Goal: Task Accomplishment & Management: Complete application form

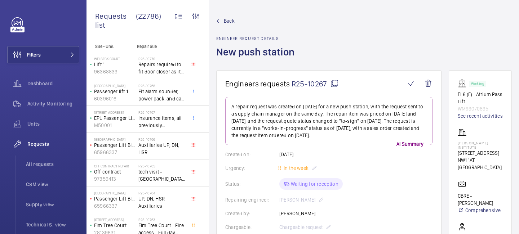
click at [333, 84] on mat-icon at bounding box center [334, 83] width 9 height 9
click at [335, 83] on mat-icon at bounding box center [334, 83] width 9 height 9
click at [230, 21] on span "Back" at bounding box center [229, 20] width 11 height 7
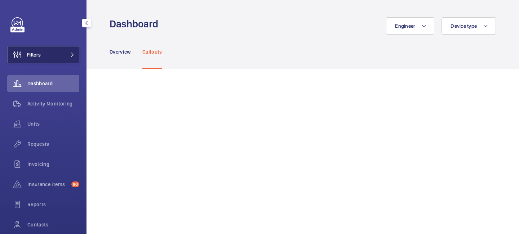
scroll to position [636, 0]
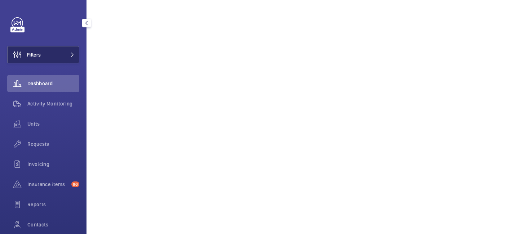
click at [74, 55] on mat-icon at bounding box center [72, 55] width 4 height 4
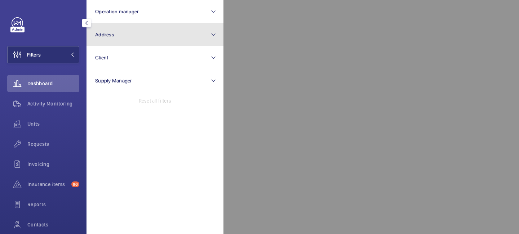
click at [103, 32] on span "Address" at bounding box center [104, 35] width 19 height 6
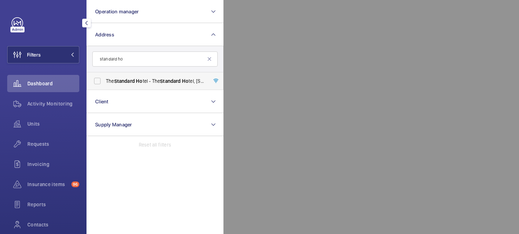
type input "standard ho"
click at [132, 80] on span "Standard" at bounding box center [124, 81] width 21 height 6
click at [105, 80] on input "The Standard Ho tel - The Standard Ho tel, [STREET_ADDRESS]" at bounding box center [97, 81] width 14 height 14
checkbox input "true"
click at [45, 145] on span "Requests" at bounding box center [53, 144] width 52 height 7
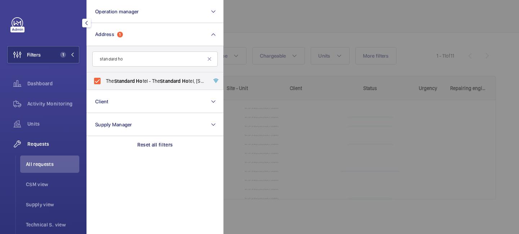
scroll to position [91, 0]
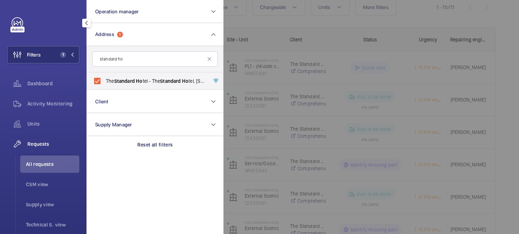
click at [310, 151] on div at bounding box center [483, 117] width 519 height 234
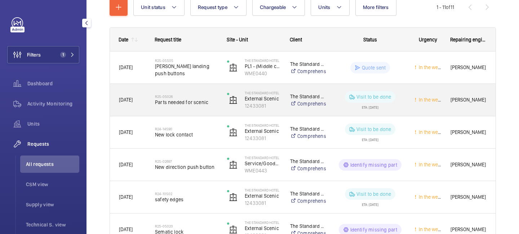
click at [188, 108] on div "R25-05026 Parts needed for scenic" at bounding box center [186, 100] width 63 height 21
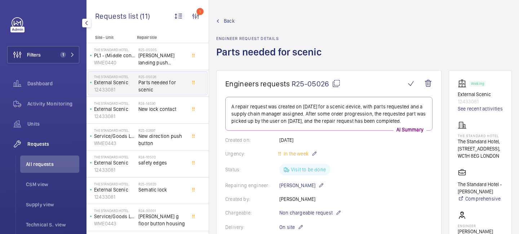
click at [230, 23] on span "Back" at bounding box center [229, 20] width 11 height 7
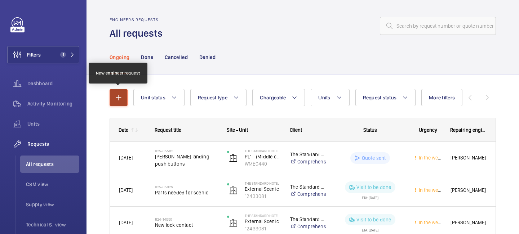
click at [120, 97] on mat-icon "button" at bounding box center [118, 97] width 9 height 9
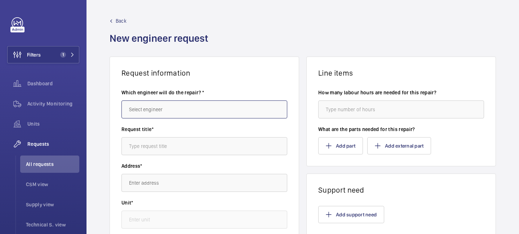
click at [160, 113] on input "text" at bounding box center [205, 110] width 166 height 18
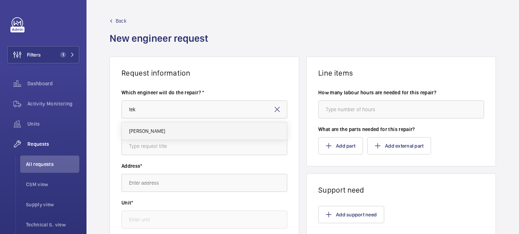
click at [166, 128] on mat-option "[PERSON_NAME]" at bounding box center [204, 131] width 165 height 17
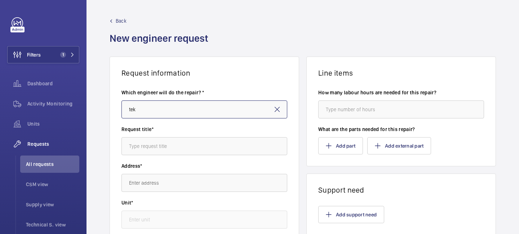
type input "[PERSON_NAME]"
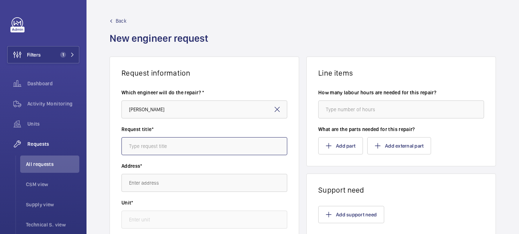
click at [156, 144] on input "text" at bounding box center [205, 146] width 166 height 18
type input "Ghost call modifaction"
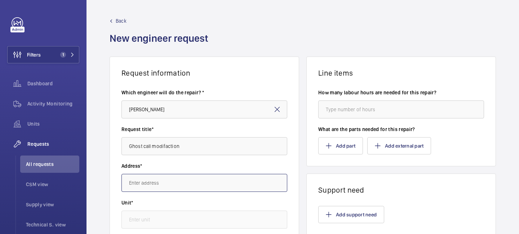
click at [151, 184] on input "text" at bounding box center [205, 183] width 166 height 18
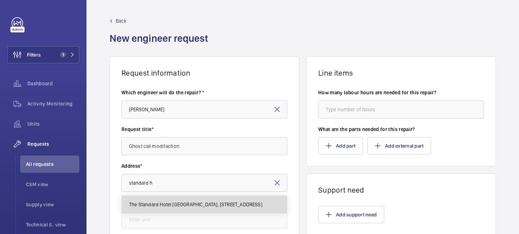
click at [146, 202] on span "The Standard Hotel [GEOGRAPHIC_DATA], [STREET_ADDRESS]" at bounding box center [195, 204] width 133 height 7
type input "The Standard Hotel [GEOGRAPHIC_DATA], [STREET_ADDRESS]"
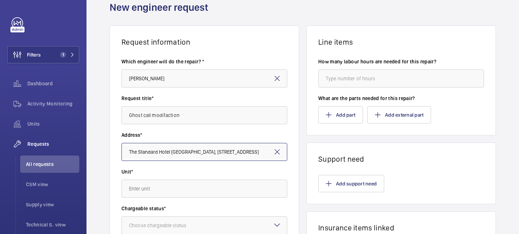
scroll to position [31, 0]
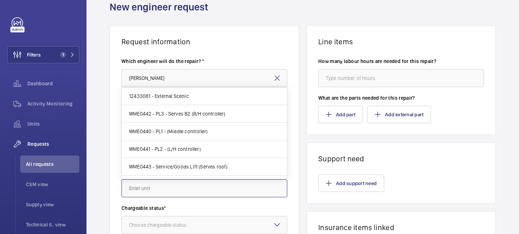
click at [180, 185] on input "text" at bounding box center [205, 189] width 166 height 18
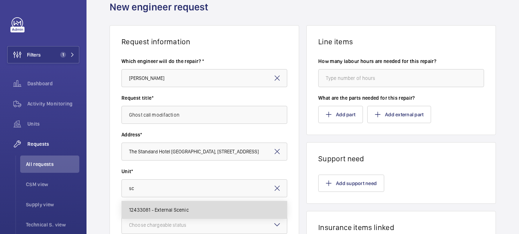
click at [167, 211] on span "12433081 - External Scenic" at bounding box center [159, 210] width 60 height 7
type input "12433081 - External Scenic"
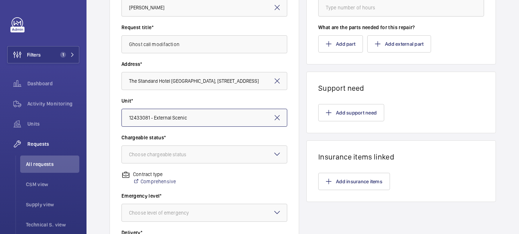
scroll to position [109, 0]
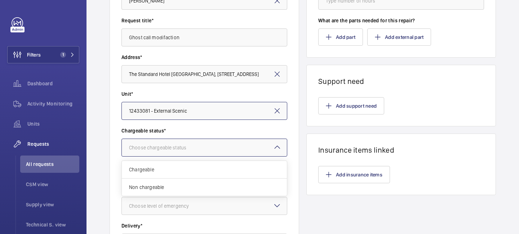
click at [168, 148] on div "Choose chargeable status" at bounding box center [166, 147] width 75 height 7
click at [161, 168] on span "Chargeable" at bounding box center [204, 169] width 151 height 7
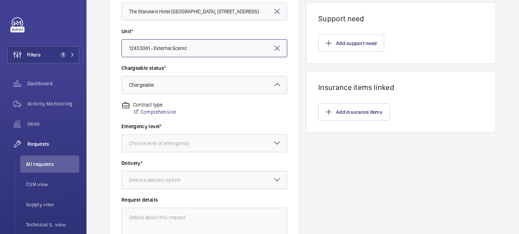
scroll to position [179, 0]
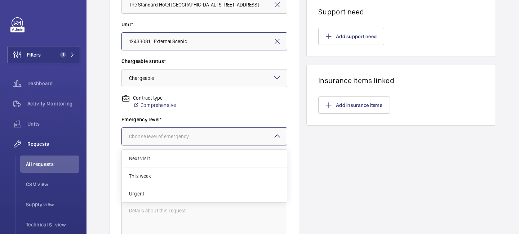
click at [173, 138] on div "Choose level of emergency" at bounding box center [168, 136] width 78 height 7
click at [164, 155] on span "Next visit" at bounding box center [204, 158] width 151 height 7
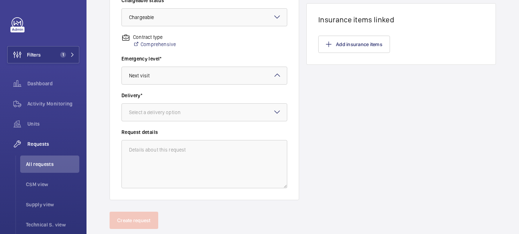
scroll to position [258, 0]
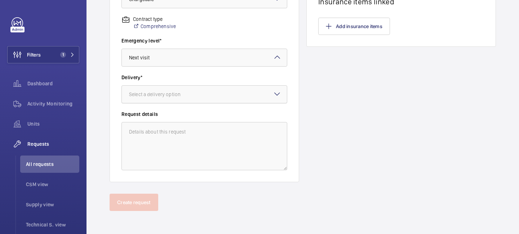
click at [174, 97] on div "Select a delivery option" at bounding box center [164, 94] width 70 height 7
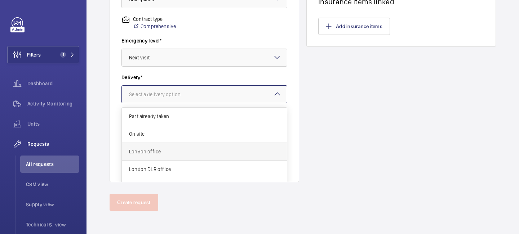
click at [168, 152] on span "London office" at bounding box center [204, 151] width 151 height 7
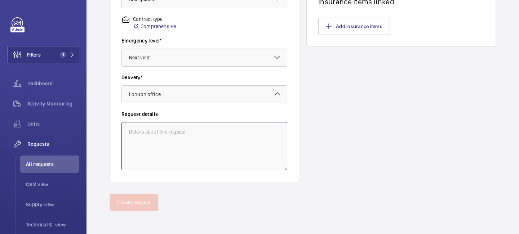
click at [168, 141] on textarea at bounding box center [205, 146] width 166 height 48
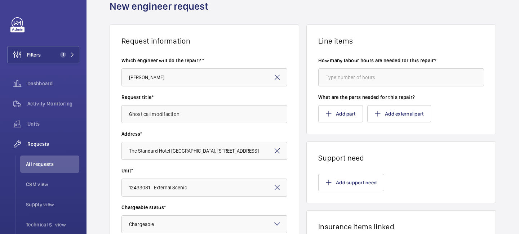
scroll to position [0, 0]
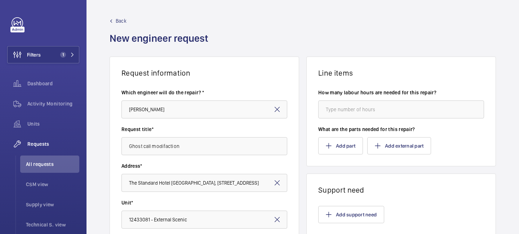
type textarea "Tek dealing with this request."
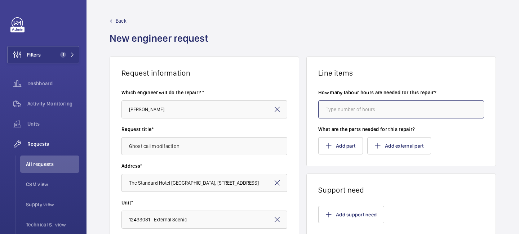
click at [359, 109] on input "number" at bounding box center [402, 110] width 166 height 18
type input "8"
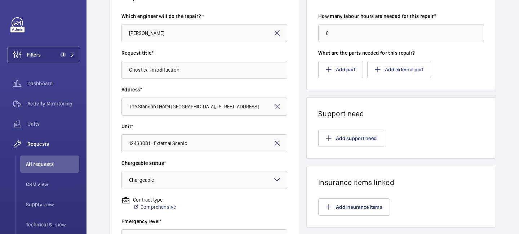
scroll to position [71, 0]
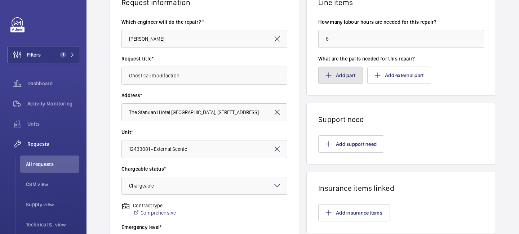
click at [350, 79] on button "Add part" at bounding box center [341, 75] width 45 height 17
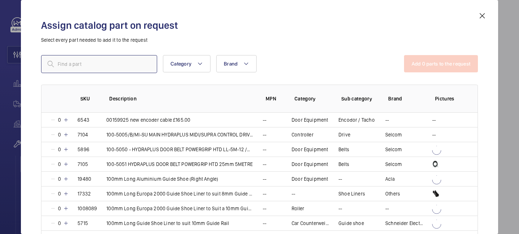
click at [110, 68] on input "text" at bounding box center [99, 64] width 116 height 18
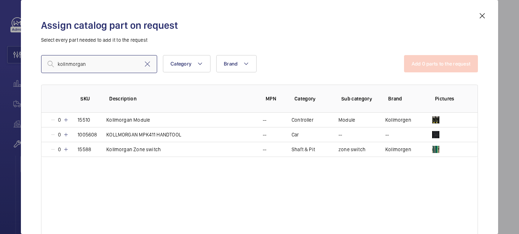
type input "kollnmorgan"
click at [482, 17] on mat-icon at bounding box center [482, 16] width 9 height 9
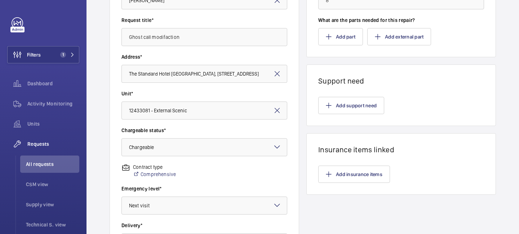
scroll to position [205, 0]
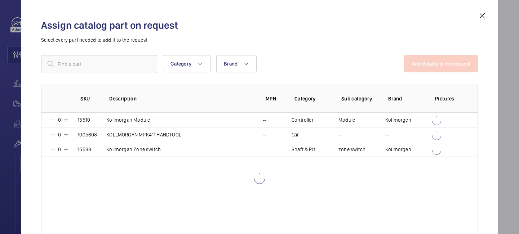
click at [335, 109] on th "Sub category" at bounding box center [353, 99] width 47 height 28
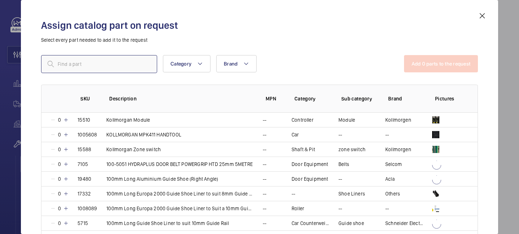
click at [124, 61] on input "text" at bounding box center [99, 64] width 116 height 18
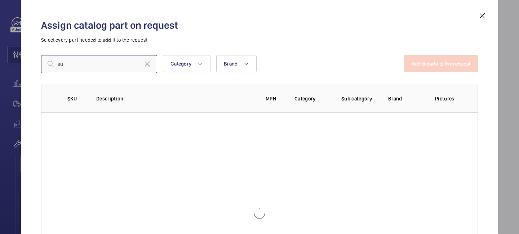
type input "s"
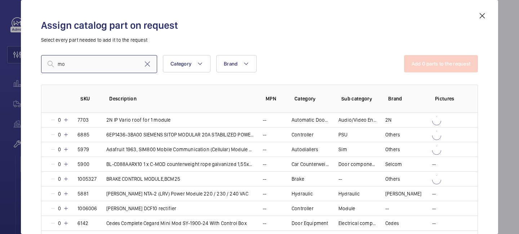
type input "m"
click at [483, 16] on mat-icon at bounding box center [482, 16] width 9 height 9
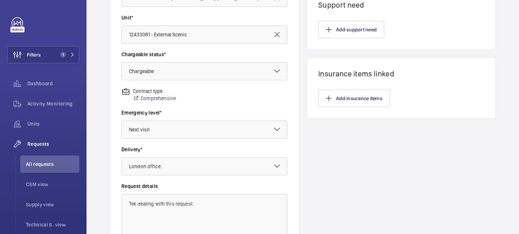
scroll to position [258, 0]
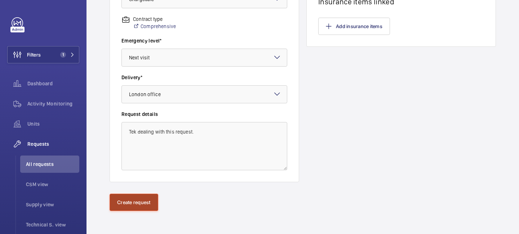
click at [129, 200] on button "Create request" at bounding box center [134, 202] width 49 height 17
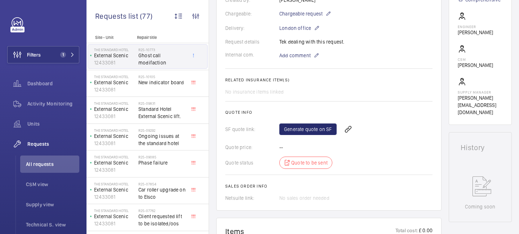
scroll to position [393, 0]
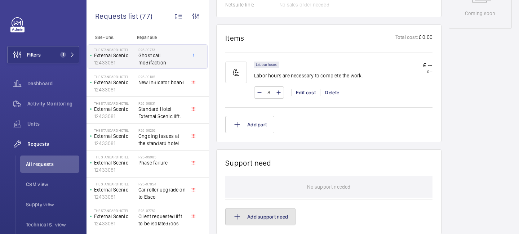
click at [275, 209] on button "Add support need" at bounding box center [260, 217] width 70 height 17
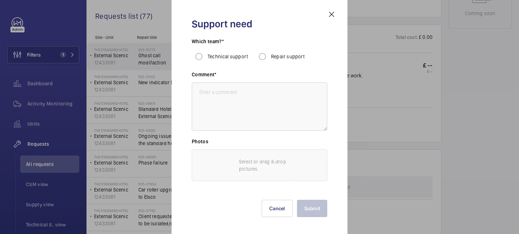
scroll to position [497, 0]
click at [217, 54] on span "Technical support" at bounding box center [228, 57] width 40 height 6
click at [206, 54] on input "Technical support" at bounding box center [199, 56] width 14 height 14
radio input "true"
click at [198, 53] on input "Technical support" at bounding box center [199, 56] width 14 height 14
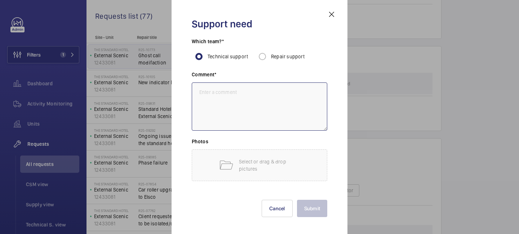
click at [220, 93] on textarea at bounding box center [260, 107] width 136 height 48
type textarea "Controllor Mod for ghost call."
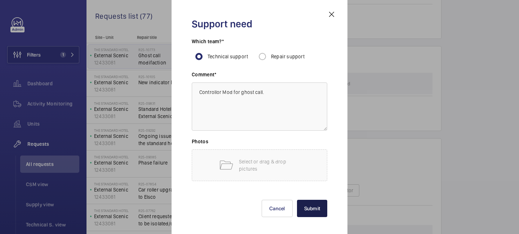
click at [321, 214] on button "Submit" at bounding box center [312, 208] width 31 height 17
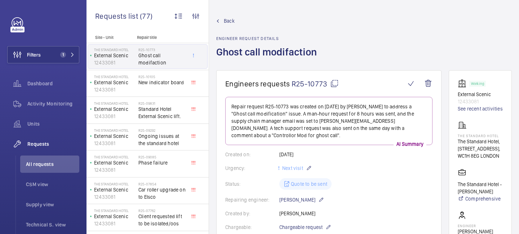
scroll to position [119, 0]
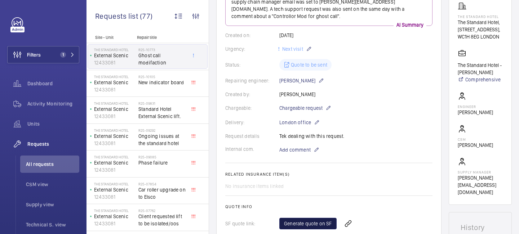
click at [305, 218] on link "Generate quote on SF" at bounding box center [308, 224] width 57 height 12
